Goal: Navigation & Orientation: Find specific page/section

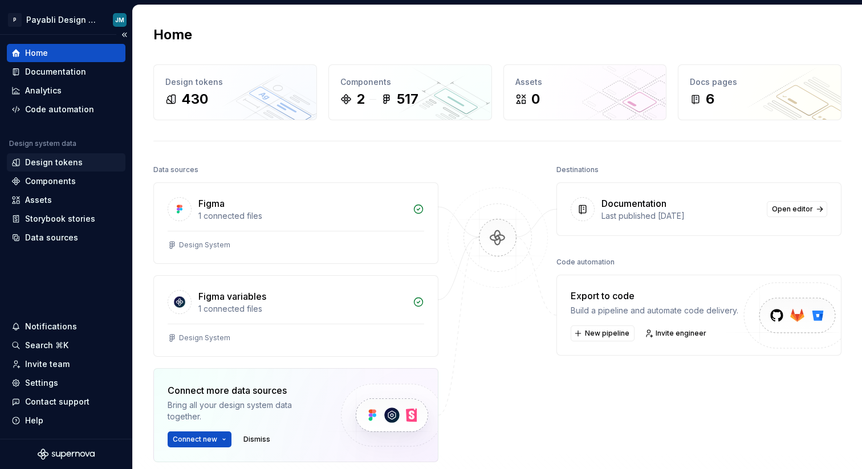
click at [64, 155] on div "Design tokens" at bounding box center [66, 162] width 119 height 18
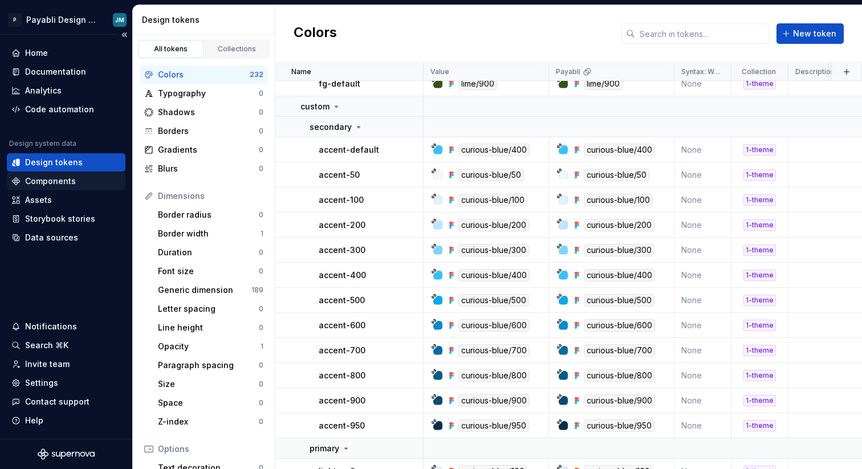
click at [55, 185] on div "Components" at bounding box center [50, 181] width 51 height 11
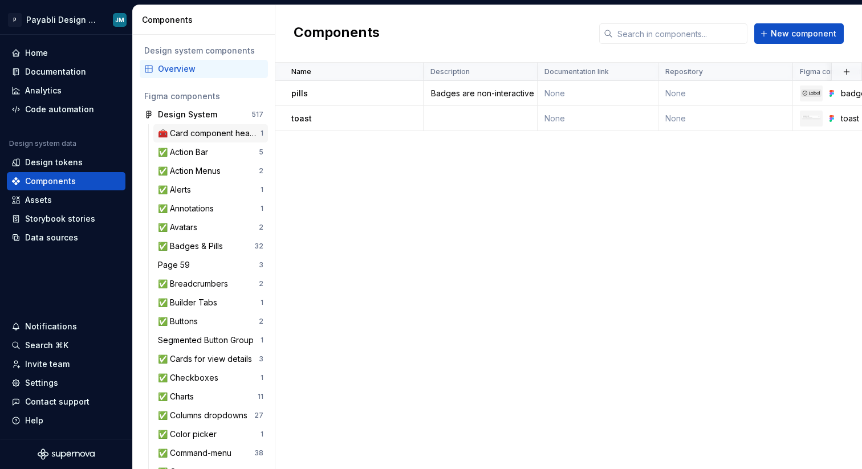
click at [186, 129] on div "🧰 Card component headings (internal)" at bounding box center [209, 133] width 103 height 11
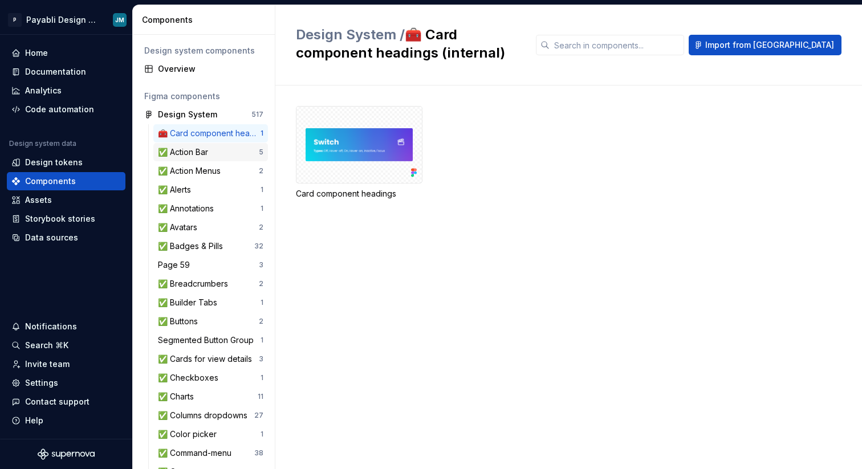
click at [193, 155] on div "✅ Action Bar" at bounding box center [185, 152] width 55 height 11
